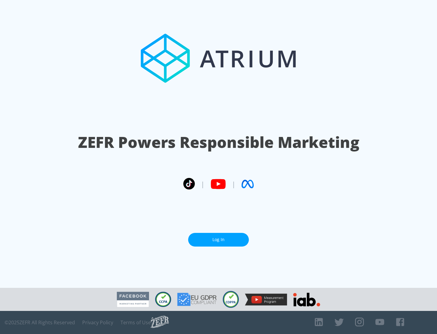
click at [219, 240] on link "Log In" at bounding box center [218, 240] width 61 height 14
